Goal: Task Accomplishment & Management: Use online tool/utility

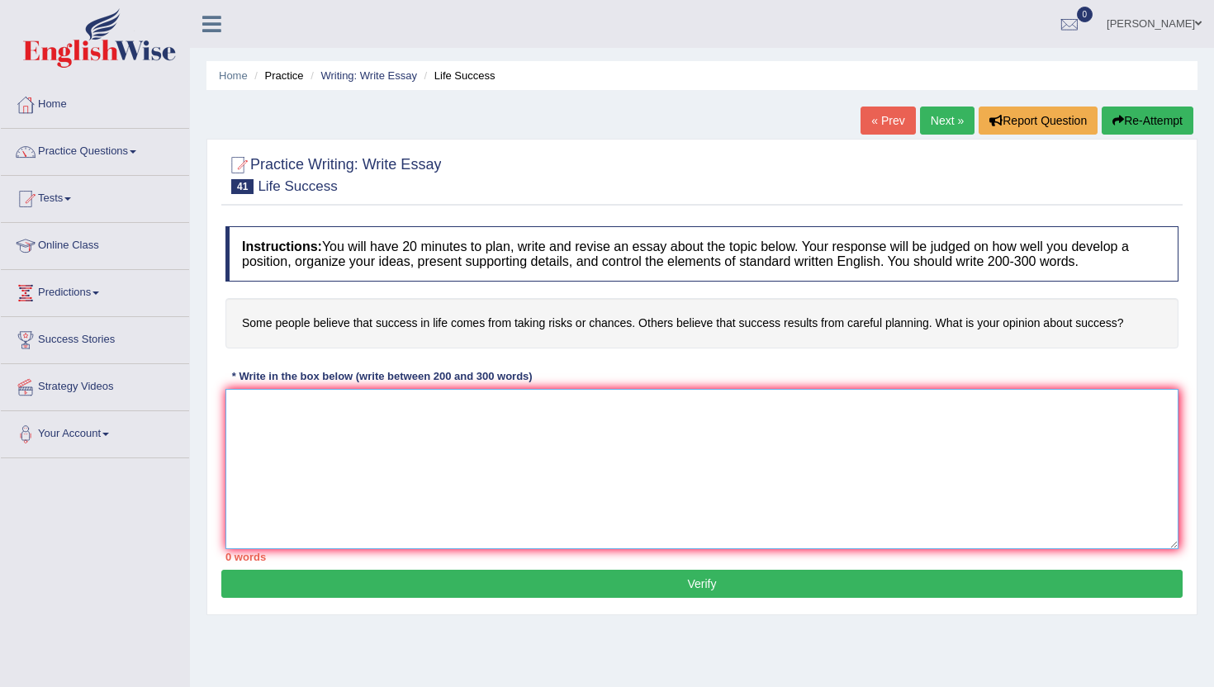
click at [398, 506] on textarea at bounding box center [701, 469] width 953 height 160
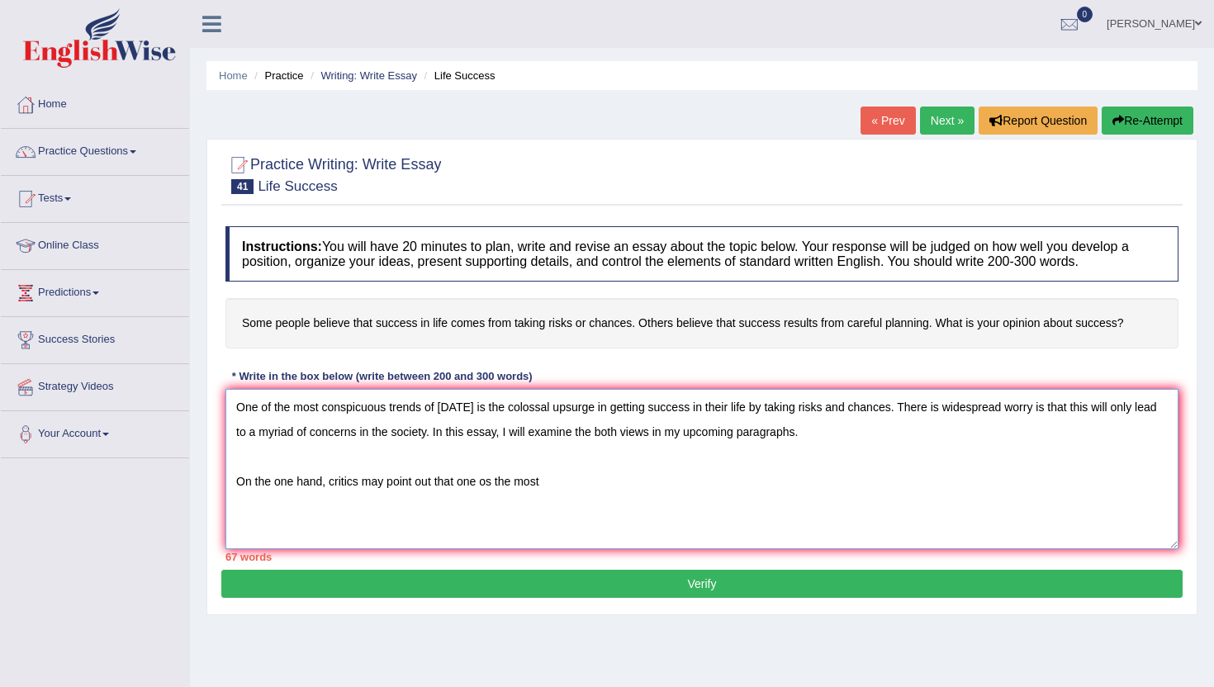
click at [493, 484] on textarea "One of the most conspicuous trends of [DATE] is the colossal upsurge in getting…" at bounding box center [701, 469] width 953 height 160
click at [650, 469] on textarea "One of the most conspicuous trends of [DATE] is the colossal upsurge in getting…" at bounding box center [701, 469] width 953 height 160
click at [580, 497] on textarea "One of the most conspicuous trends of [DATE] is the colossal upsurge in getting…" at bounding box center [701, 469] width 953 height 160
click at [458, 486] on textarea "One of the most conspicuous trends of [DATE] is the colossal upsurge in getting…" at bounding box center [701, 469] width 953 height 160
click at [661, 481] on textarea "One of the most conspicuous trends of [DATE] is the colossal upsurge in getting…" at bounding box center [701, 469] width 953 height 160
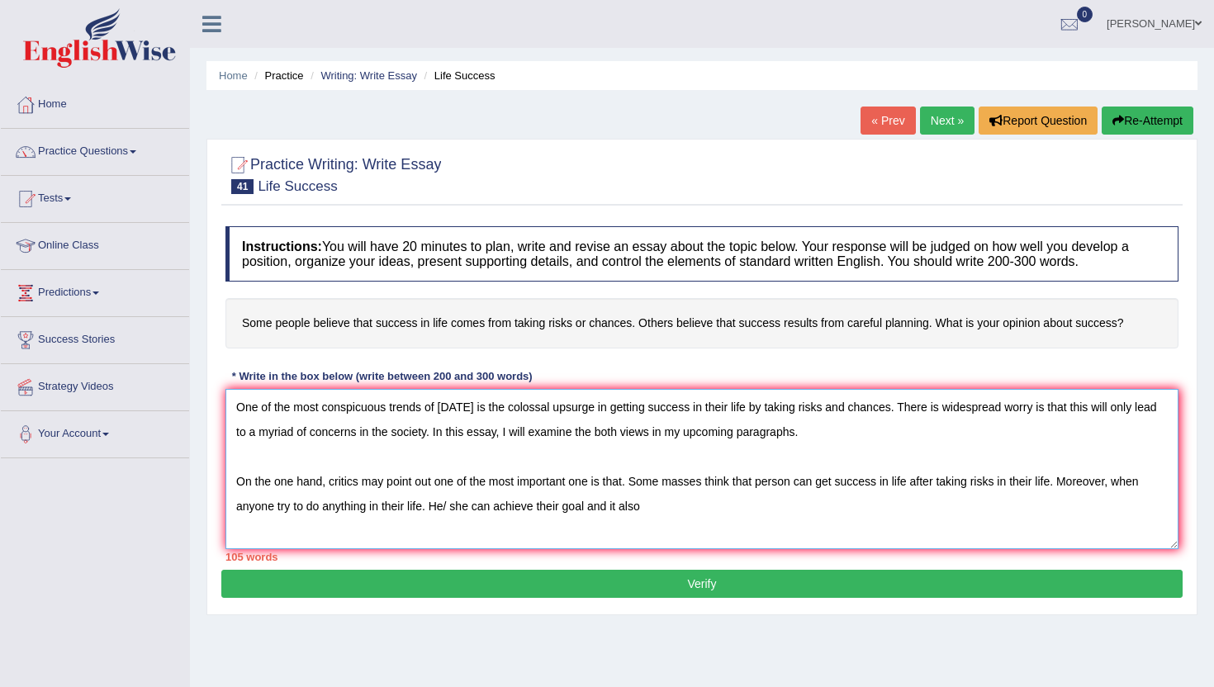
click at [610, 509] on textarea "One of the most conspicuous trends of [DATE] is the colossal upsurge in getting…" at bounding box center [701, 469] width 953 height 160
click at [595, 504] on textarea "One of the most conspicuous trends of [DATE] is the colossal upsurge in getting…" at bounding box center [701, 469] width 953 height 160
click at [599, 513] on textarea "One of the most conspicuous trends of [DATE] is the colossal upsurge in getting…" at bounding box center [701, 469] width 953 height 160
click at [651, 518] on textarea "One of the most conspicuous trends of [DATE] is the colossal upsurge in getting…" at bounding box center [701, 469] width 953 height 160
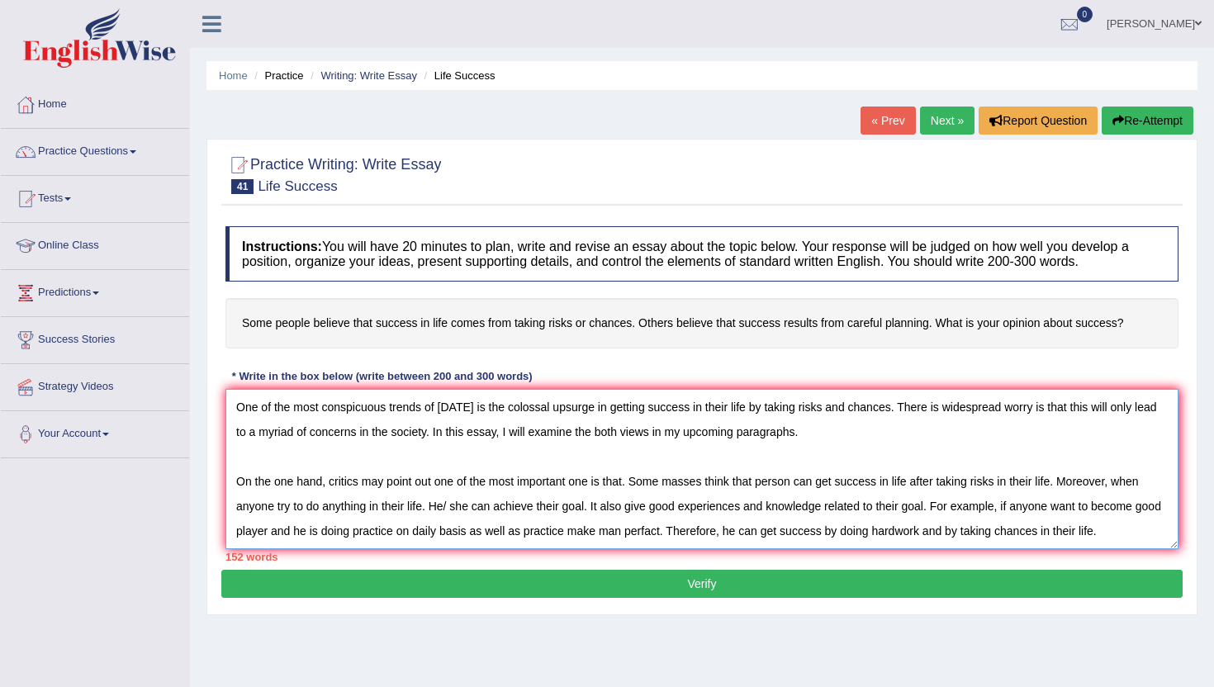
scroll to position [39, 0]
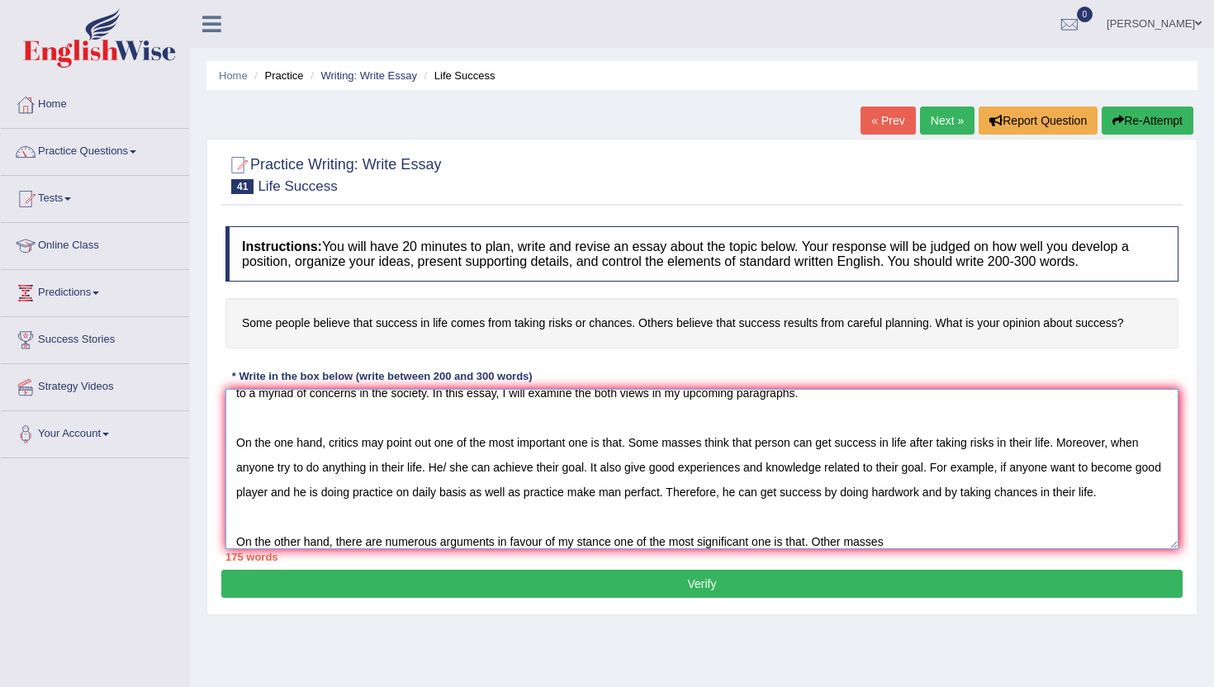
click at [813, 546] on textarea "One of the most conspicuous trends of [DATE] is the colossal upsurge in getting…" at bounding box center [701, 469] width 953 height 160
click at [925, 532] on textarea "One of the most conspicuous trends of [DATE] is the colossal upsurge in getting…" at bounding box center [701, 469] width 953 height 160
click at [818, 546] on textarea "One of the most conspicuous trends of [DATE] is the colossal upsurge in getting…" at bounding box center [701, 469] width 953 height 160
click at [905, 547] on textarea "One of the most conspicuous trends of [DATE] is the colossal upsurge in getting…" at bounding box center [701, 469] width 953 height 160
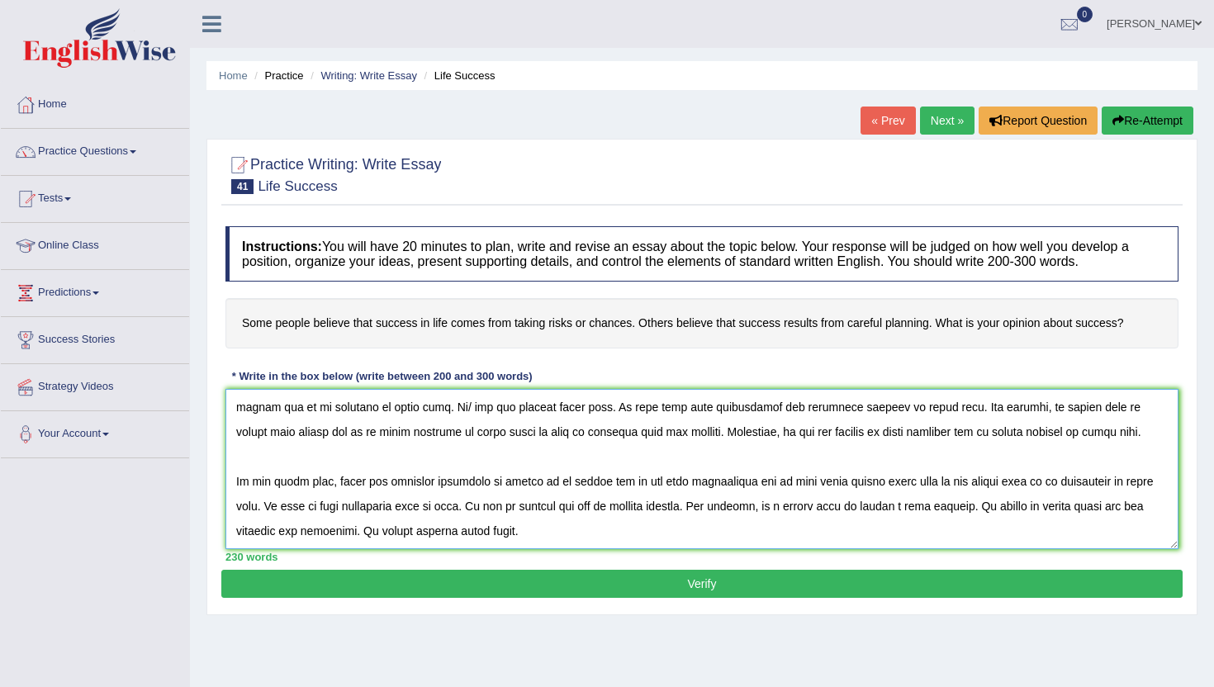
scroll to position [138, 0]
click at [555, 512] on textarea at bounding box center [701, 469] width 953 height 160
click at [528, 475] on textarea at bounding box center [701, 469] width 953 height 160
click at [525, 495] on textarea at bounding box center [701, 469] width 953 height 160
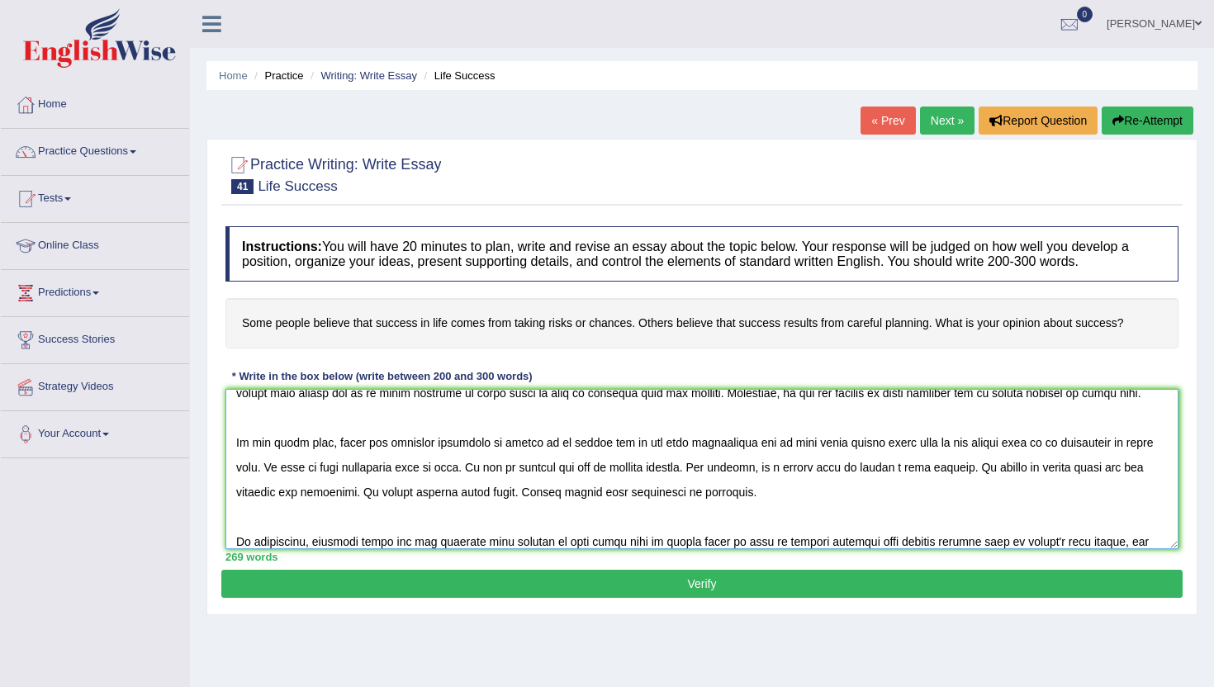
scroll to position [163, 0]
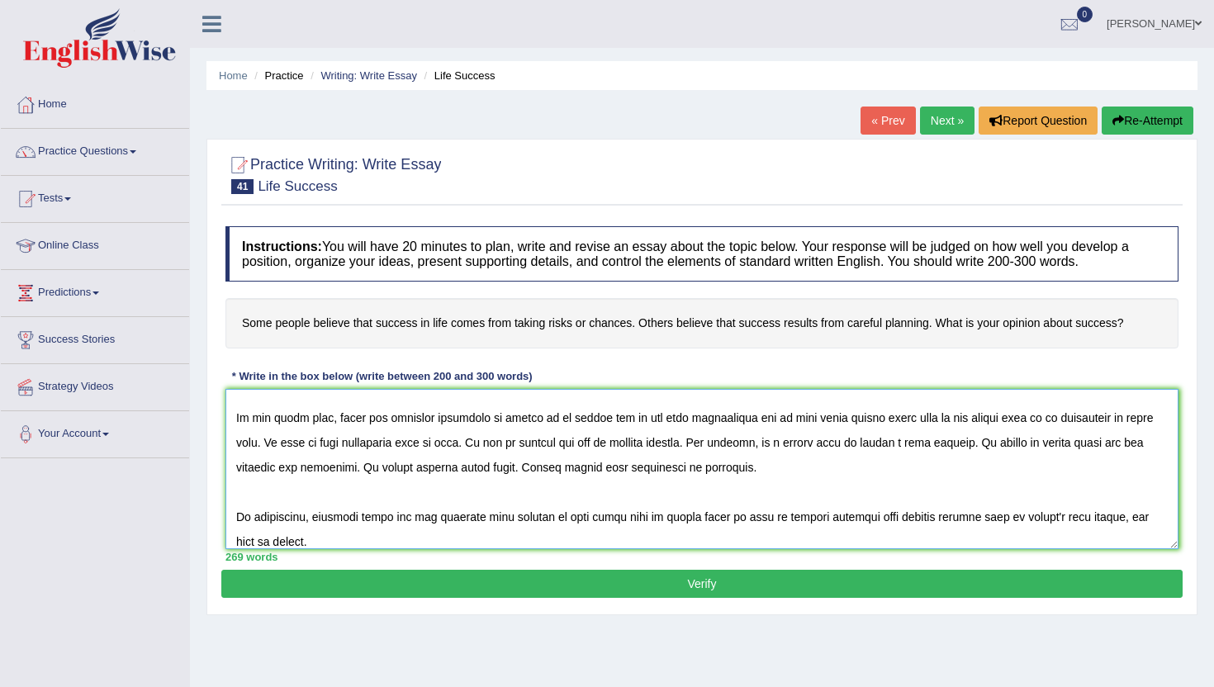
click at [554, 431] on textarea at bounding box center [701, 469] width 953 height 160
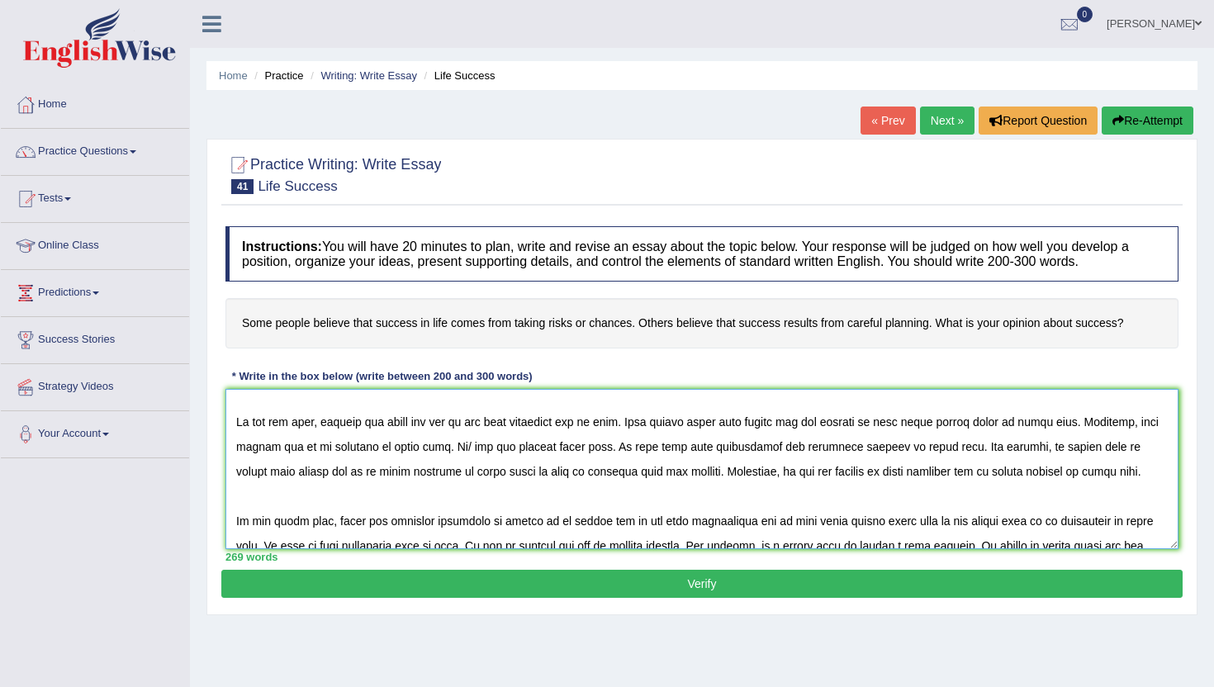
scroll to position [0, 0]
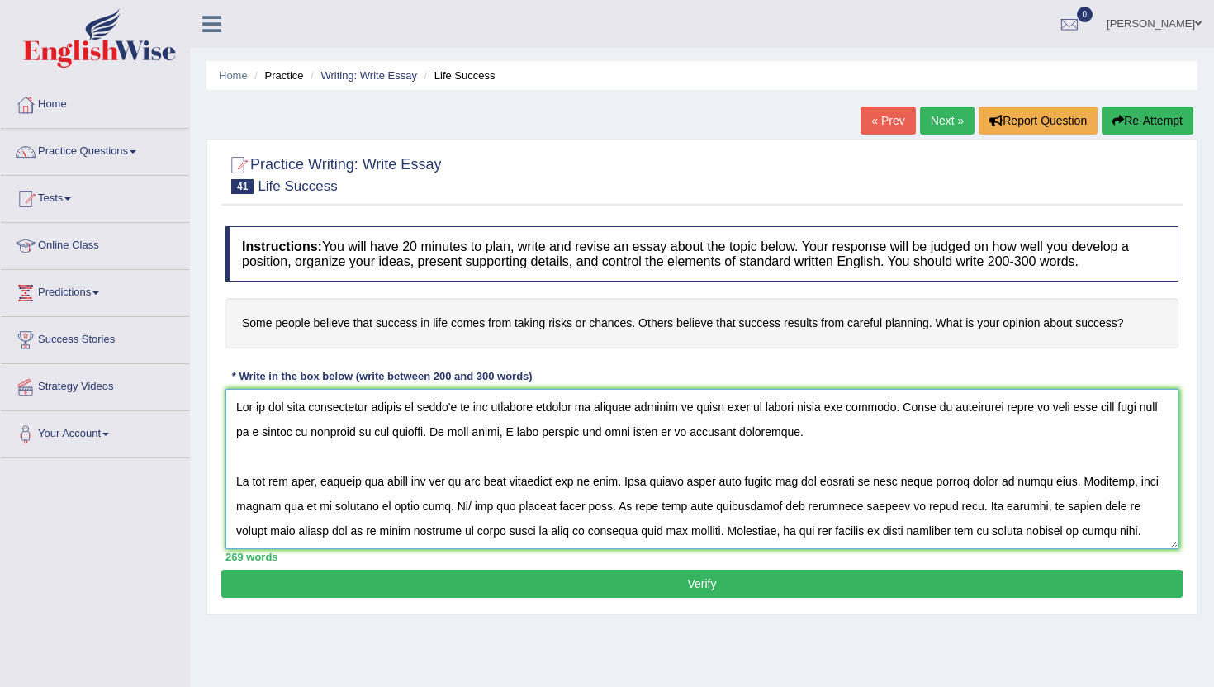
click at [514, 533] on textarea at bounding box center [701, 469] width 953 height 160
click at [526, 537] on textarea at bounding box center [701, 469] width 953 height 160
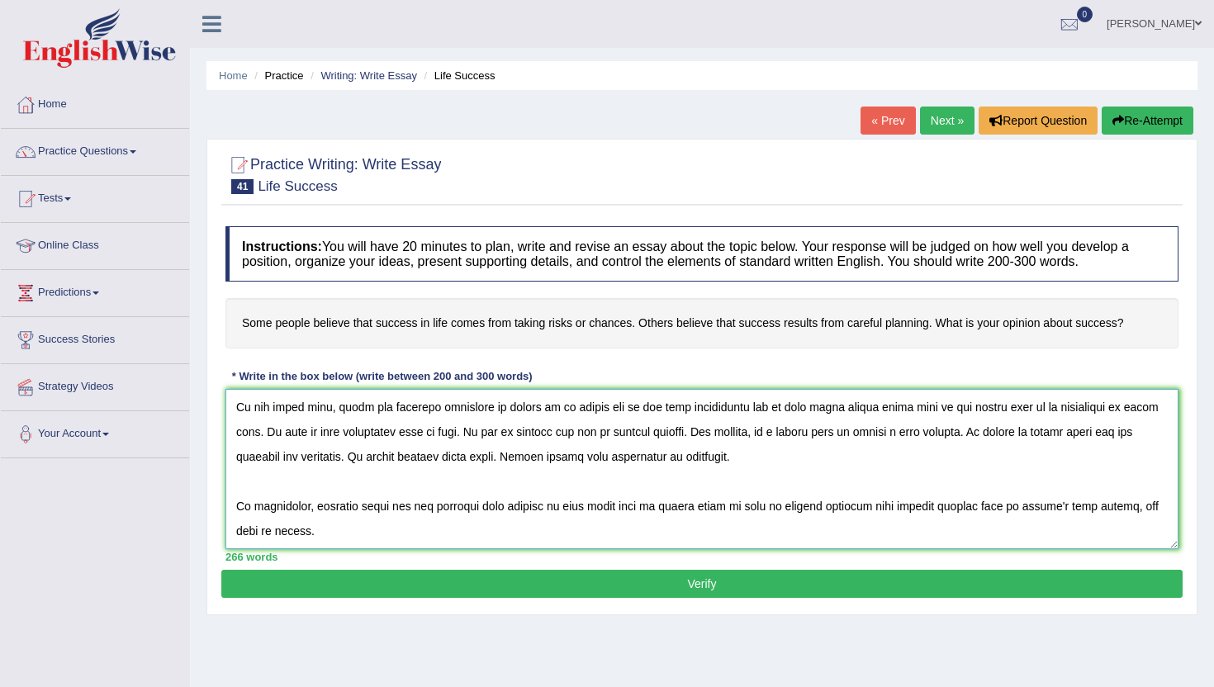
scroll to position [86, 0]
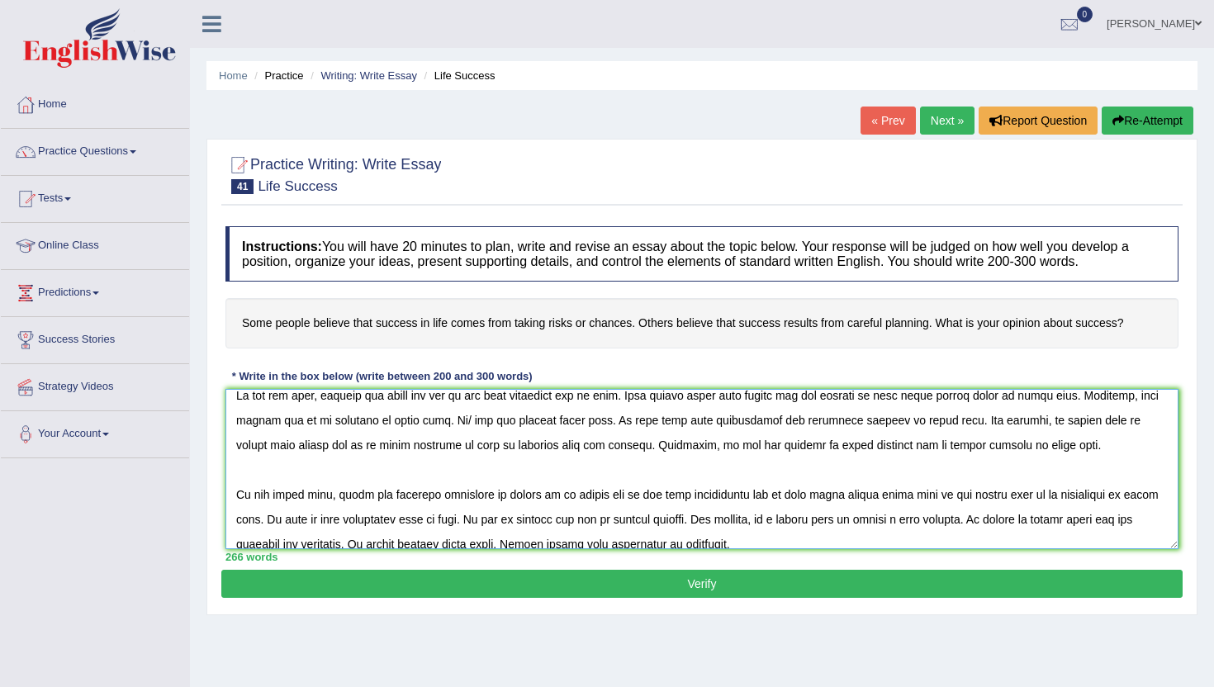
click at [396, 523] on textarea at bounding box center [701, 469] width 953 height 160
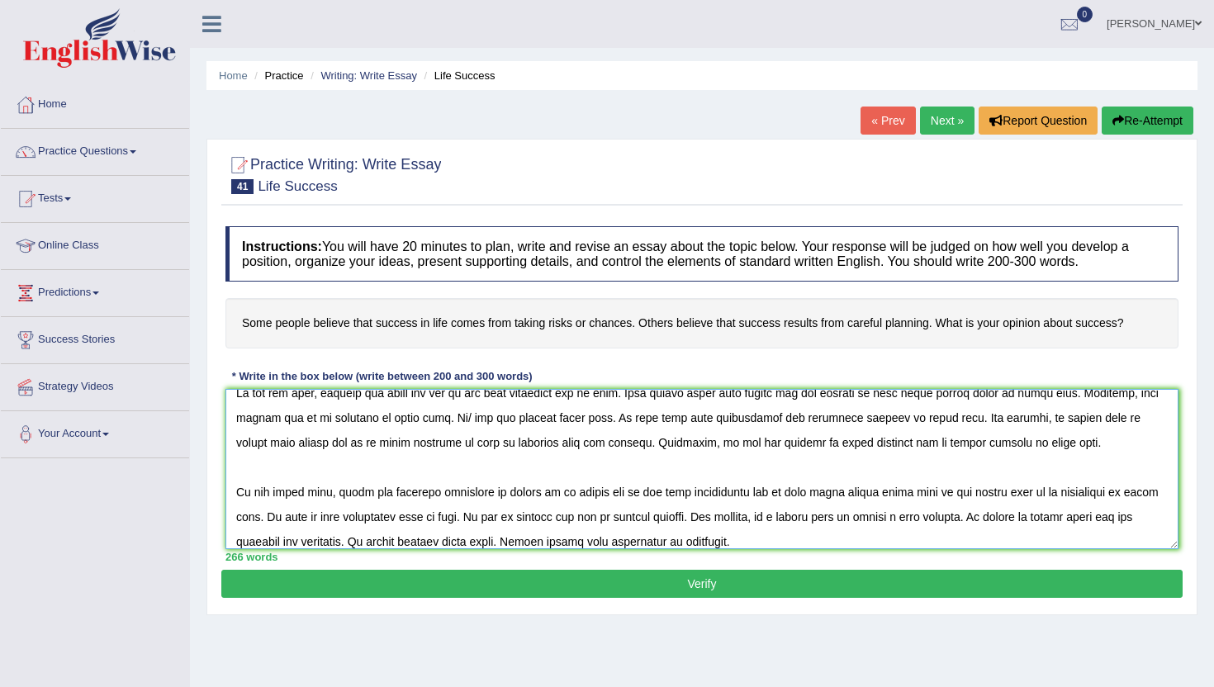
scroll to position [185, 0]
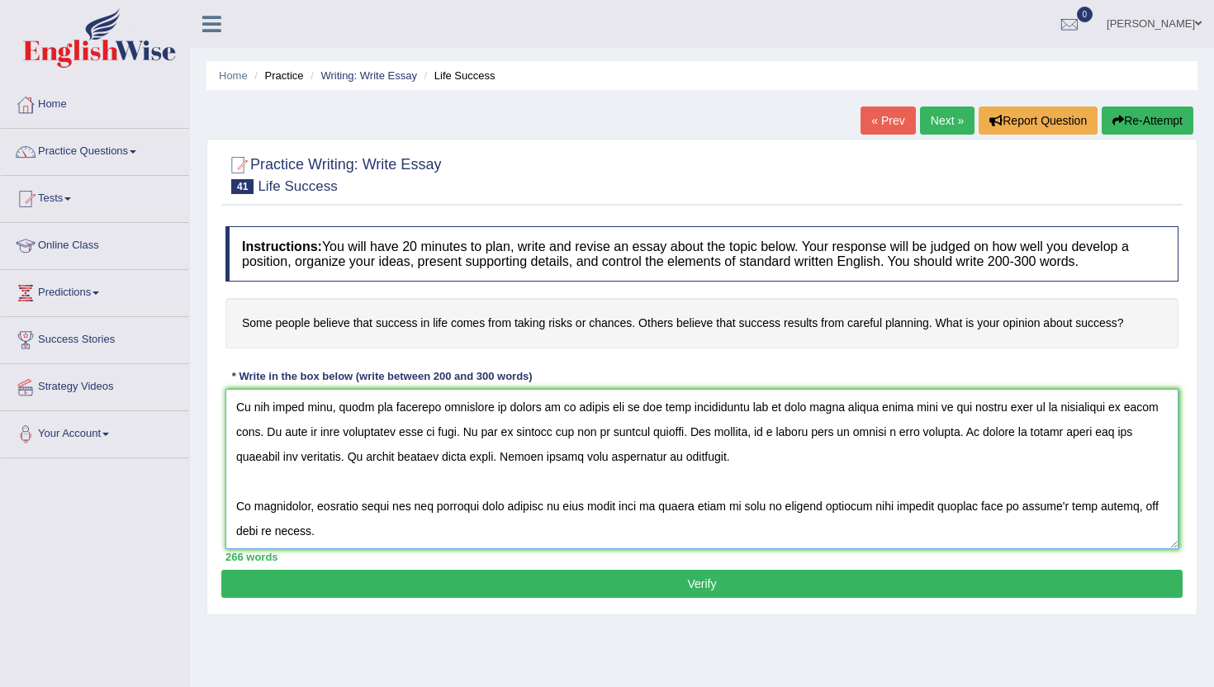
click at [353, 451] on textarea at bounding box center [701, 469] width 953 height 160
click at [309, 443] on textarea at bounding box center [701, 469] width 953 height 160
click at [375, 443] on textarea at bounding box center [701, 469] width 953 height 160
type textarea "One of the most conspicuous trends of [DATE] is the colossal upsurge in getting…"
click at [476, 584] on button "Verify" at bounding box center [701, 584] width 961 height 28
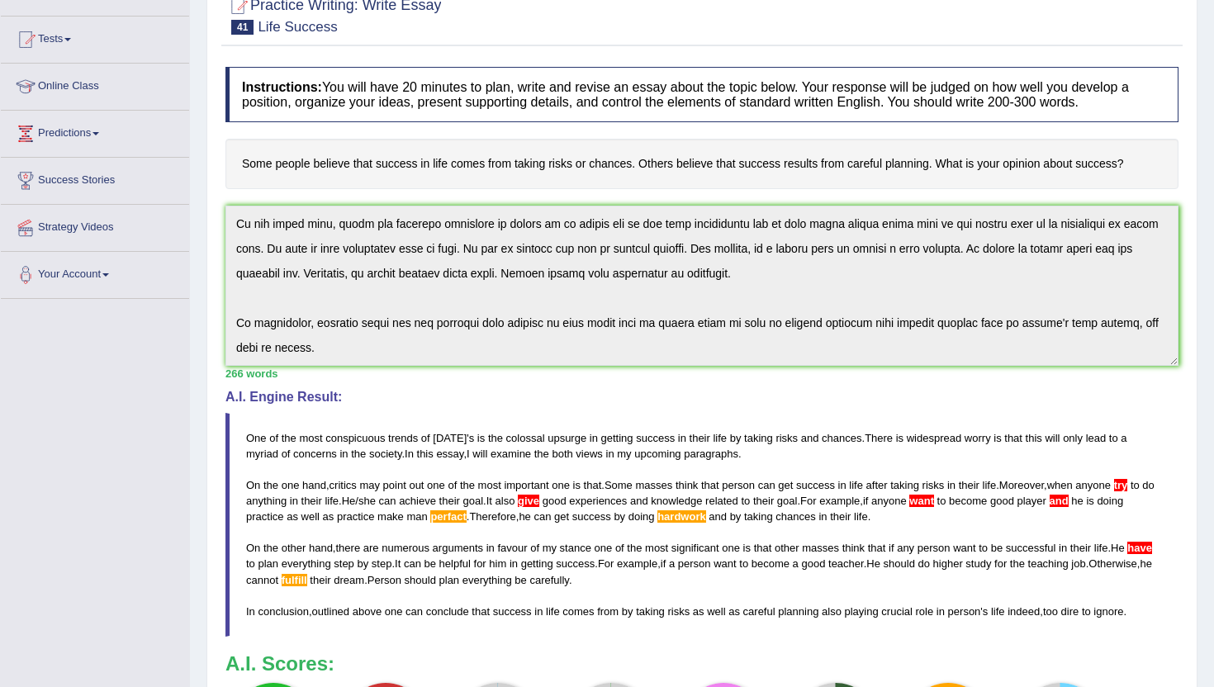
scroll to position [158, 0]
